Goal: Task Accomplishment & Management: Use online tool/utility

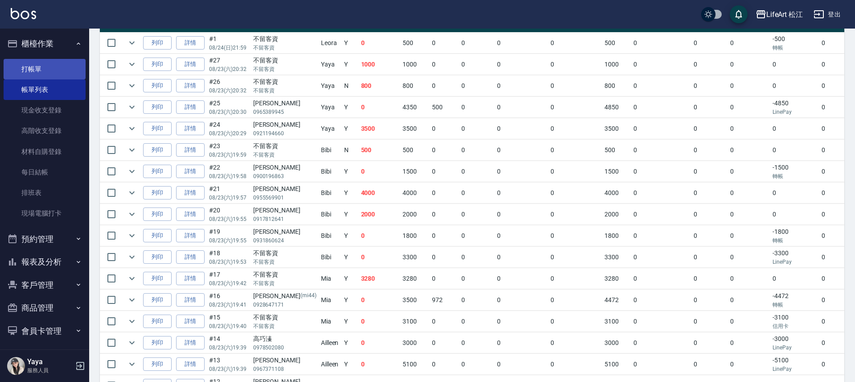
scroll to position [236, 0]
click at [48, 73] on link "打帳單" at bounding box center [45, 69] width 82 height 21
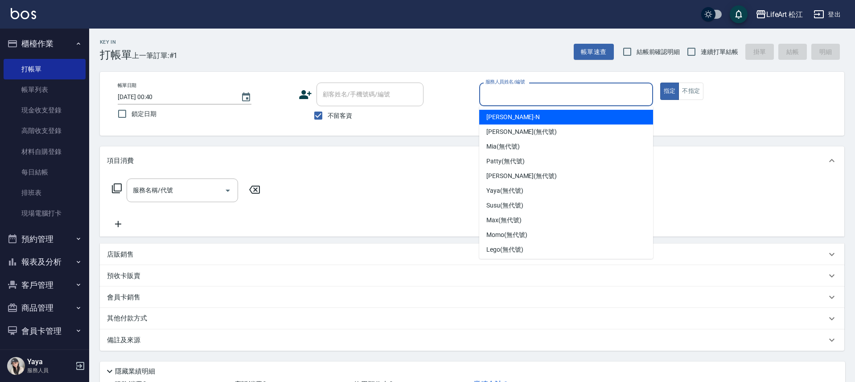
click at [568, 94] on input "服務人員姓名/編號" at bounding box center [566, 94] width 166 height 16
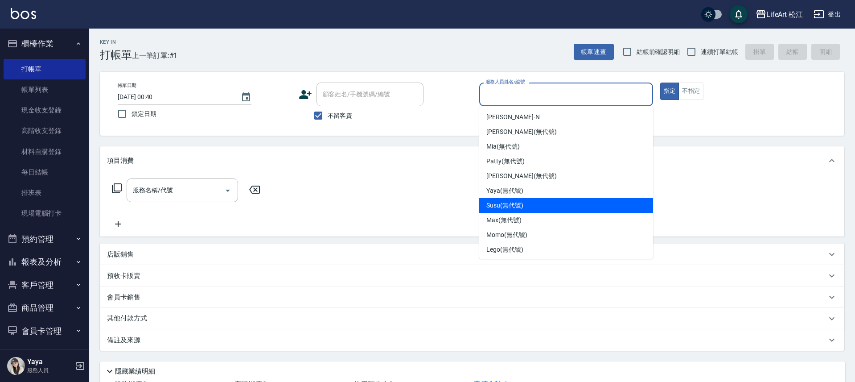
click at [537, 206] on div "Susu (無代號)" at bounding box center [566, 205] width 174 height 15
type input "Susu(無代號)"
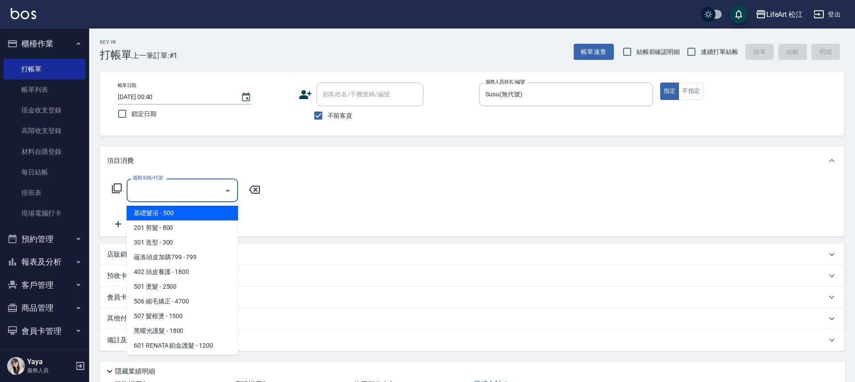
click at [198, 193] on input "服務名稱/代號" at bounding box center [176, 190] width 90 height 16
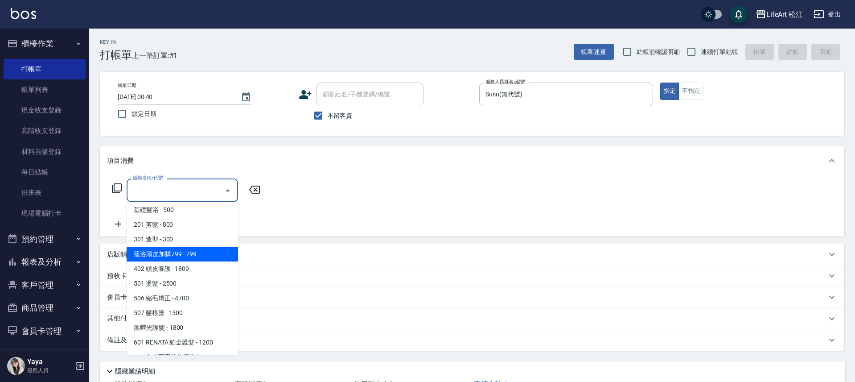
scroll to position [9, 0]
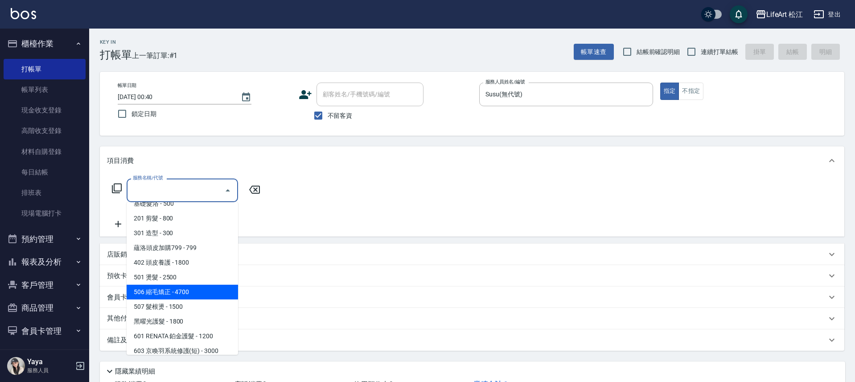
click at [194, 292] on span "506 縮毛矯正 - 4700" at bounding box center [182, 291] width 111 height 15
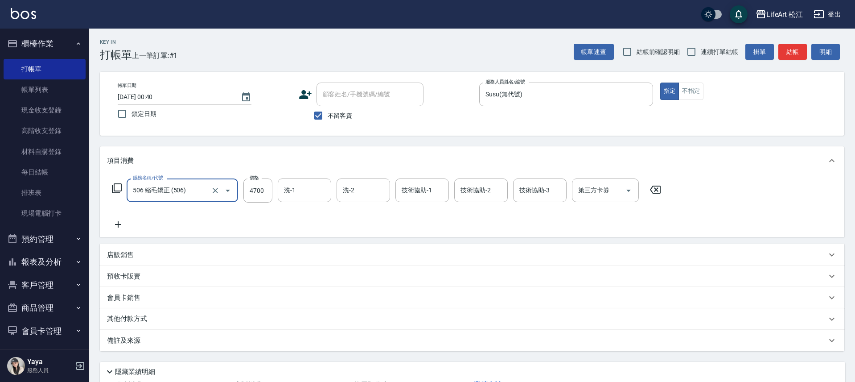
click at [193, 189] on input "506 縮毛矯正 (506)" at bounding box center [170, 190] width 78 height 16
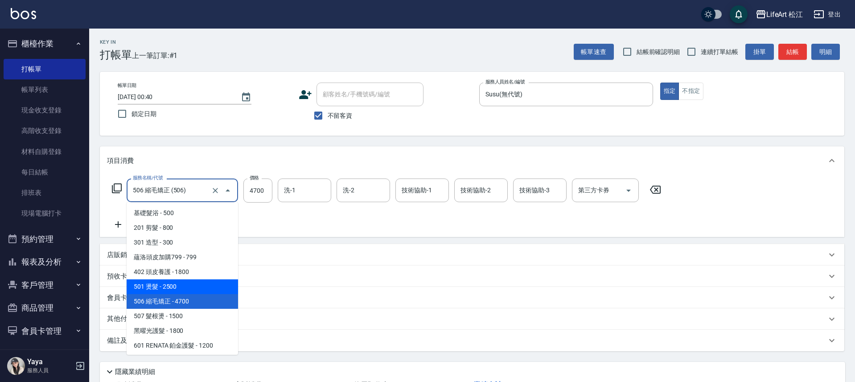
click at [188, 284] on span "501 燙髮 - 2500" at bounding box center [182, 286] width 111 height 15
type input "501 燙髮(501)"
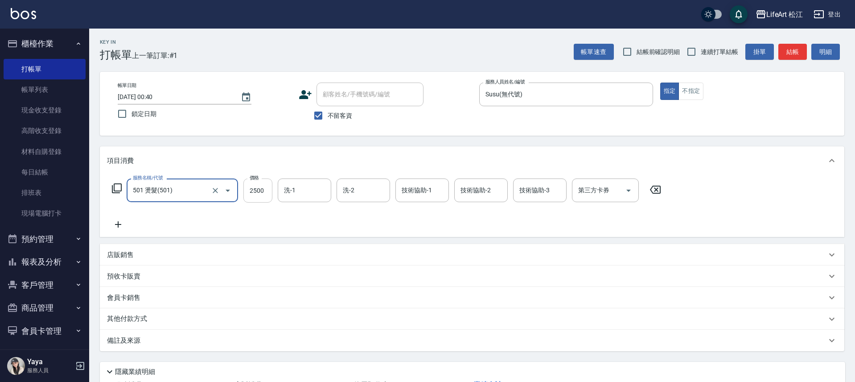
click at [264, 193] on input "2500" at bounding box center [257, 190] width 29 height 24
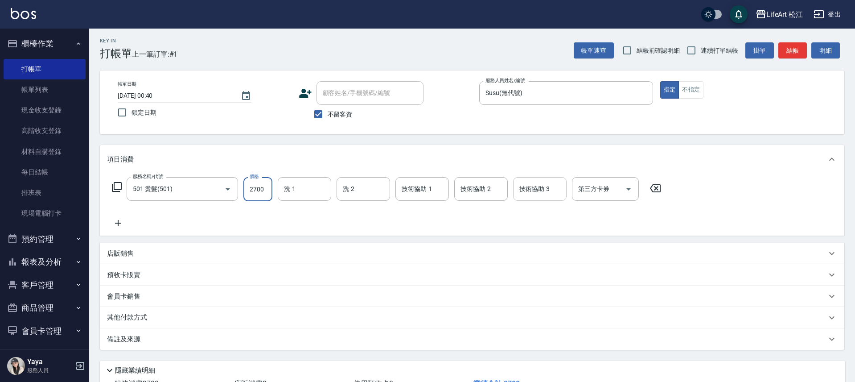
scroll to position [0, 0]
type input "2700"
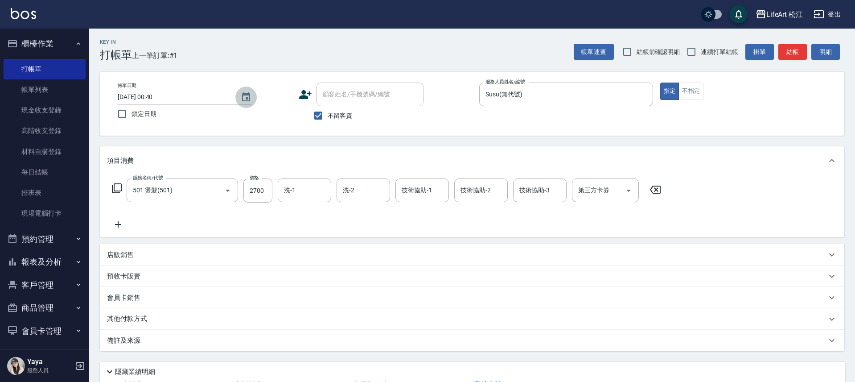
click at [244, 99] on icon "Choose date, selected date is 2025-08-24" at bounding box center [246, 97] width 11 height 11
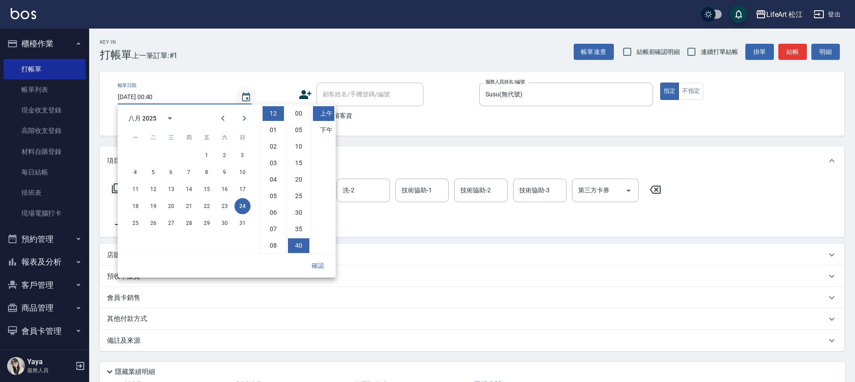
scroll to position [50, 0]
click at [223, 204] on button "23" at bounding box center [225, 206] width 16 height 16
type input "[DATE] 00:40"
click at [323, 265] on button "確認" at bounding box center [318, 265] width 29 height 16
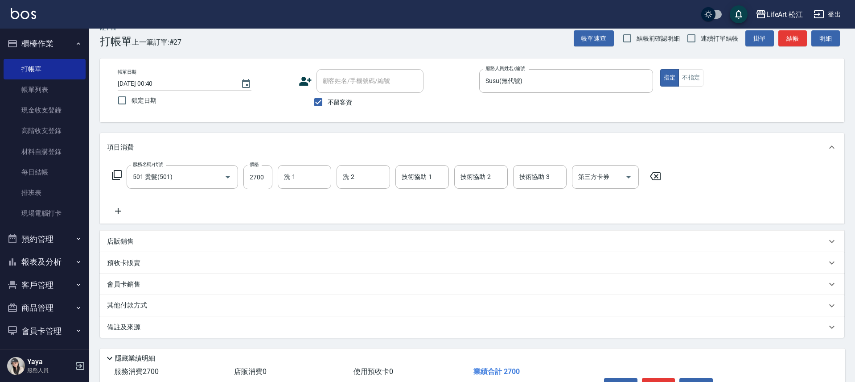
scroll to position [20, 0]
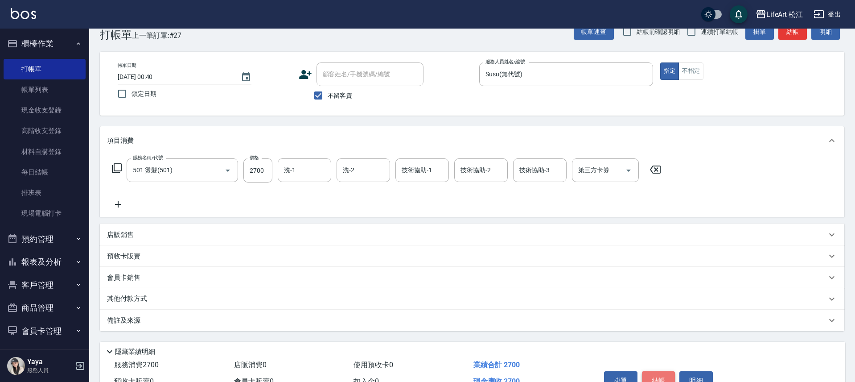
click at [658, 376] on button "結帳" at bounding box center [658, 380] width 33 height 19
